Goal: Information Seeking & Learning: Learn about a topic

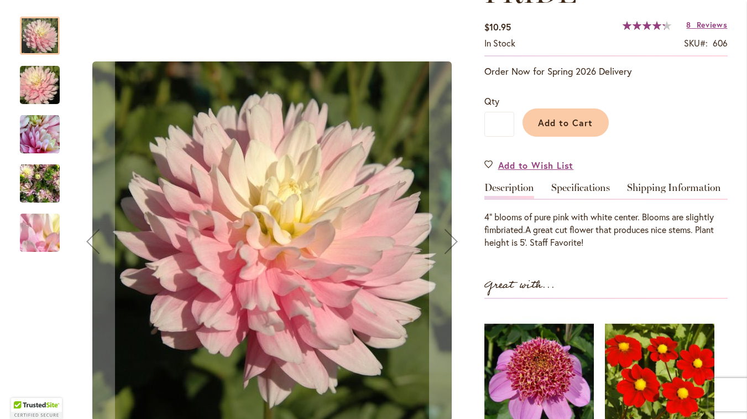
scroll to position [226, 0]
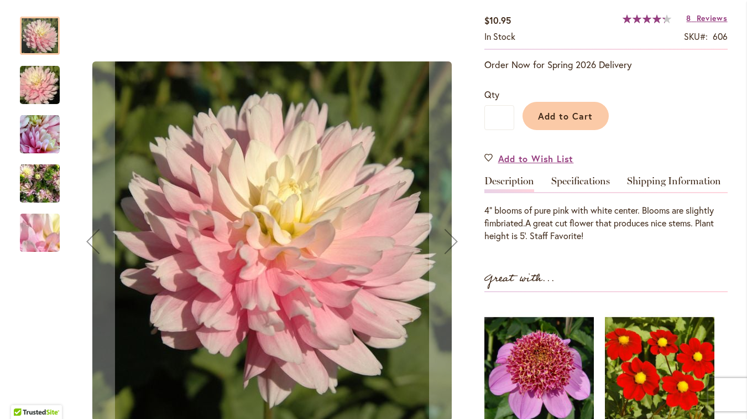
click at [27, 179] on img "CHILSON'S PRIDE" at bounding box center [40, 183] width 40 height 53
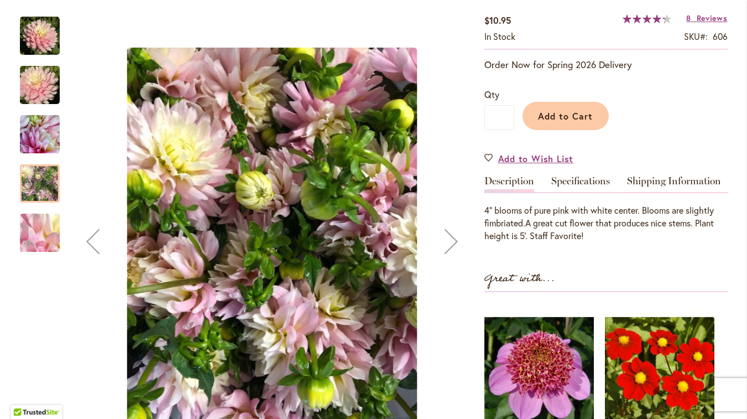
click at [38, 83] on img "CHILSON'S PRIDE" at bounding box center [40, 85] width 80 height 53
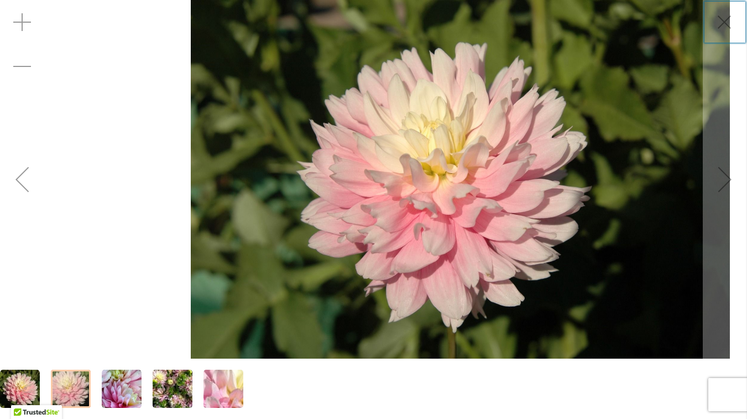
drag, startPoint x: 359, startPoint y: 180, endPoint x: 400, endPoint y: 254, distance: 85.4
click at [400, 254] on img "CHILSON'S PRIDE" at bounding box center [460, 179] width 539 height 358
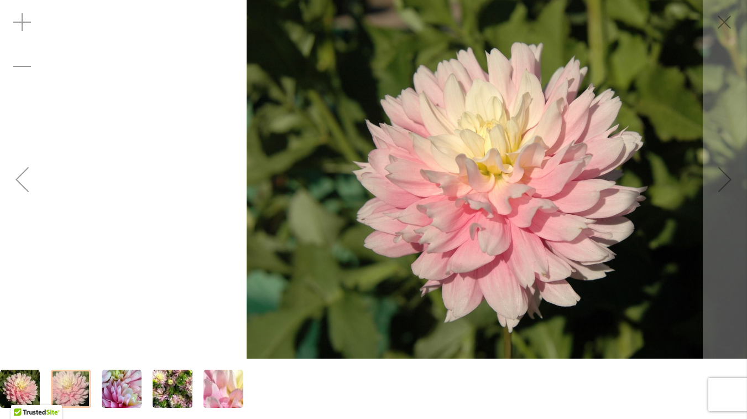
drag, startPoint x: 423, startPoint y: 204, endPoint x: 560, endPoint y: 190, distance: 137.9
click at [560, 190] on img "CHILSON'S PRIDE" at bounding box center [516, 179] width 539 height 358
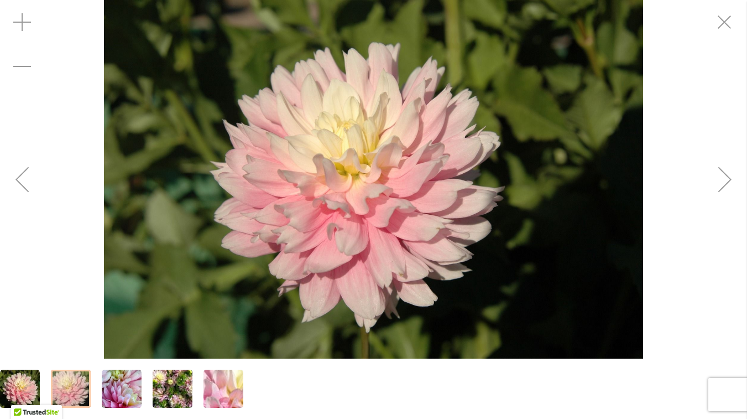
click at [560, 190] on img "CHILSON'S PRIDE" at bounding box center [373, 179] width 539 height 358
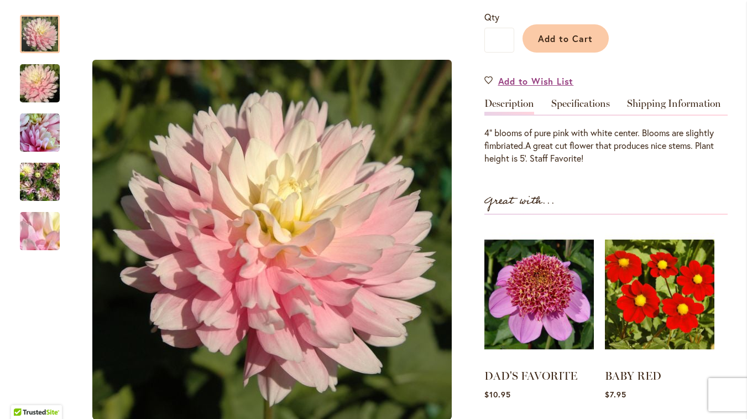
scroll to position [316, 0]
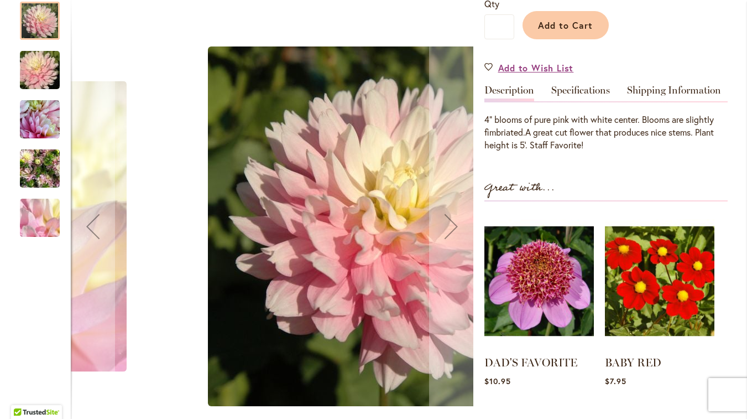
drag, startPoint x: 228, startPoint y: 191, endPoint x: 344, endPoint y: 145, distance: 124.6
click at [344, 145] on img "CHILSON'S PRIDE" at bounding box center [387, 225] width 359 height 359
